Goal: Transaction & Acquisition: Purchase product/service

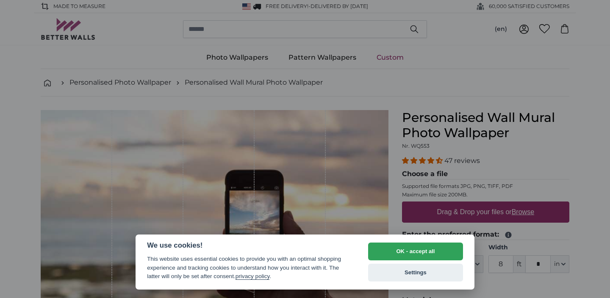
select select "**"
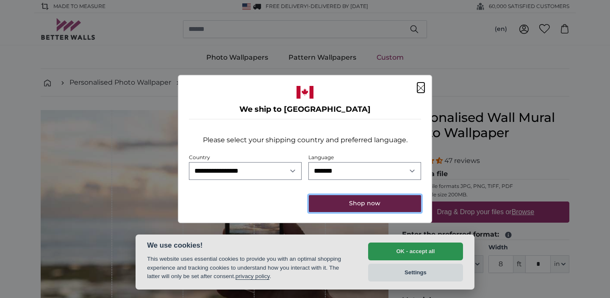
click at [360, 204] on button "Shop now" at bounding box center [365, 203] width 112 height 17
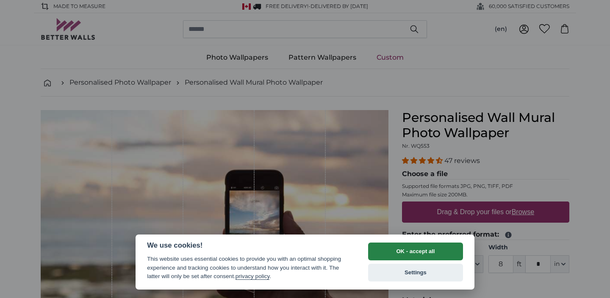
click at [417, 249] on button "OK - accept all" at bounding box center [415, 252] width 95 height 18
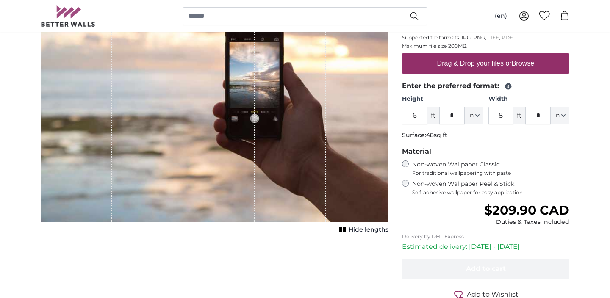
scroll to position [155, 0]
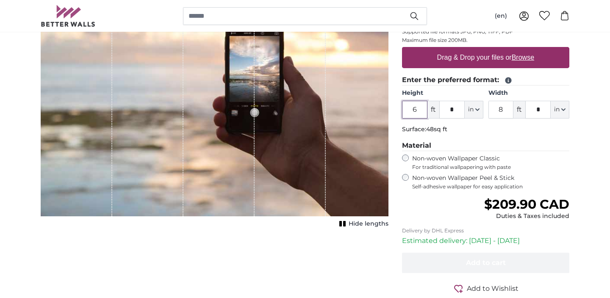
click at [419, 111] on input "6" at bounding box center [414, 110] width 25 height 18
type input "8"
click at [455, 109] on input "*" at bounding box center [451, 110] width 25 height 18
type input "*"
click at [541, 109] on input "*" at bounding box center [537, 110] width 25 height 18
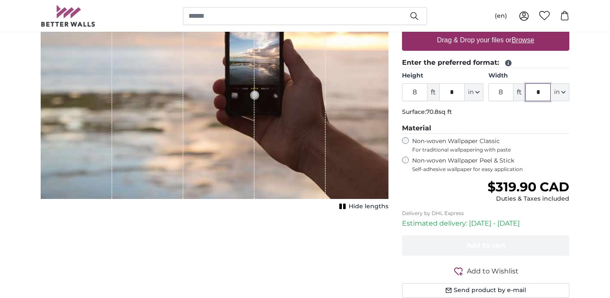
scroll to position [174, 0]
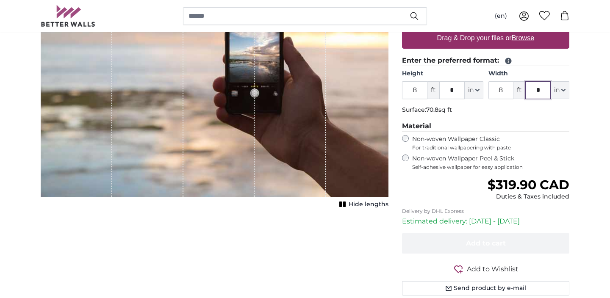
type input "*"
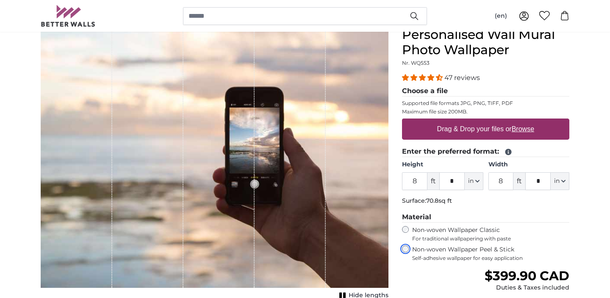
scroll to position [82, 0]
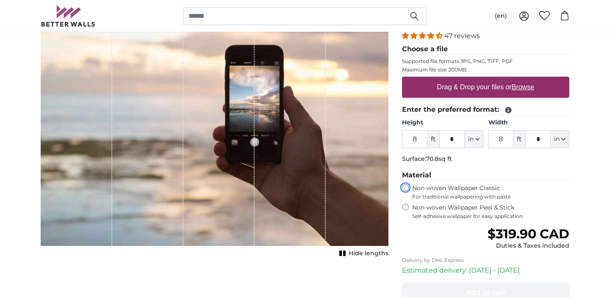
scroll to position [128, 0]
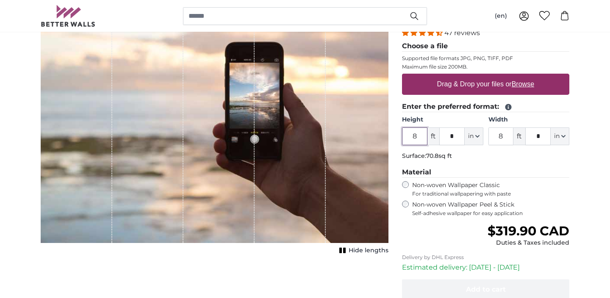
click at [418, 136] on input "8" at bounding box center [414, 137] width 25 height 18
type input "9"
click at [455, 138] on input "*" at bounding box center [451, 137] width 25 height 18
type input "*"
click at [503, 136] on input "8" at bounding box center [501, 137] width 25 height 18
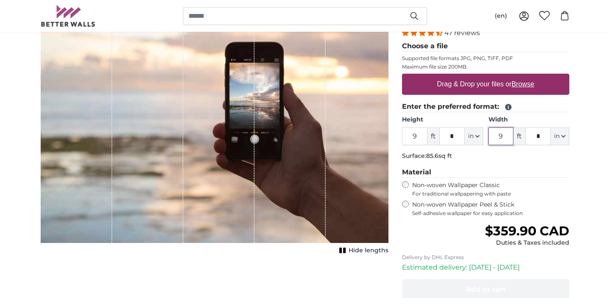
type input "9"
click at [542, 136] on input "*" at bounding box center [537, 137] width 25 height 18
type input "*"
